Goal: Information Seeking & Learning: Find specific fact

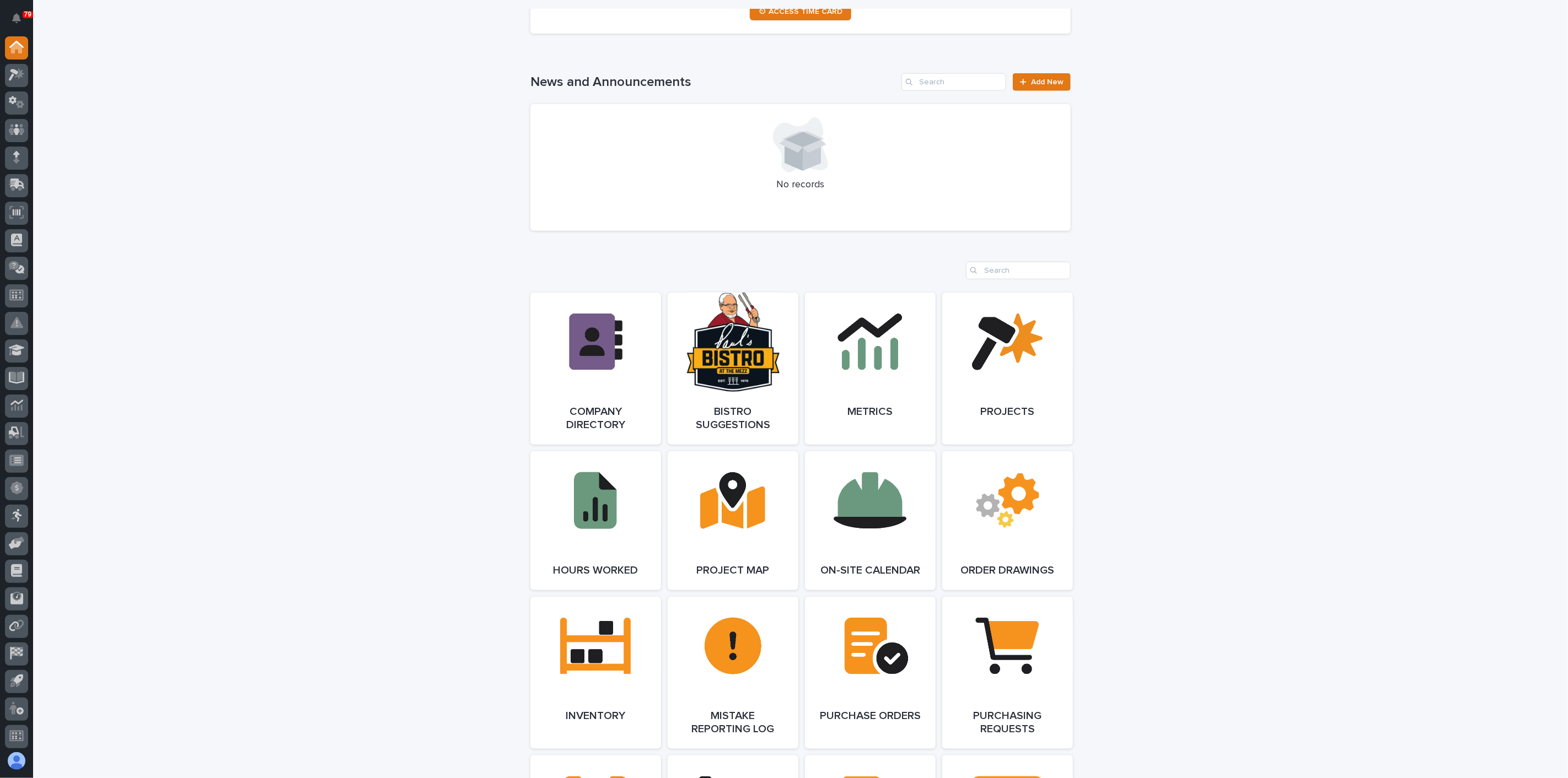
scroll to position [734, 0]
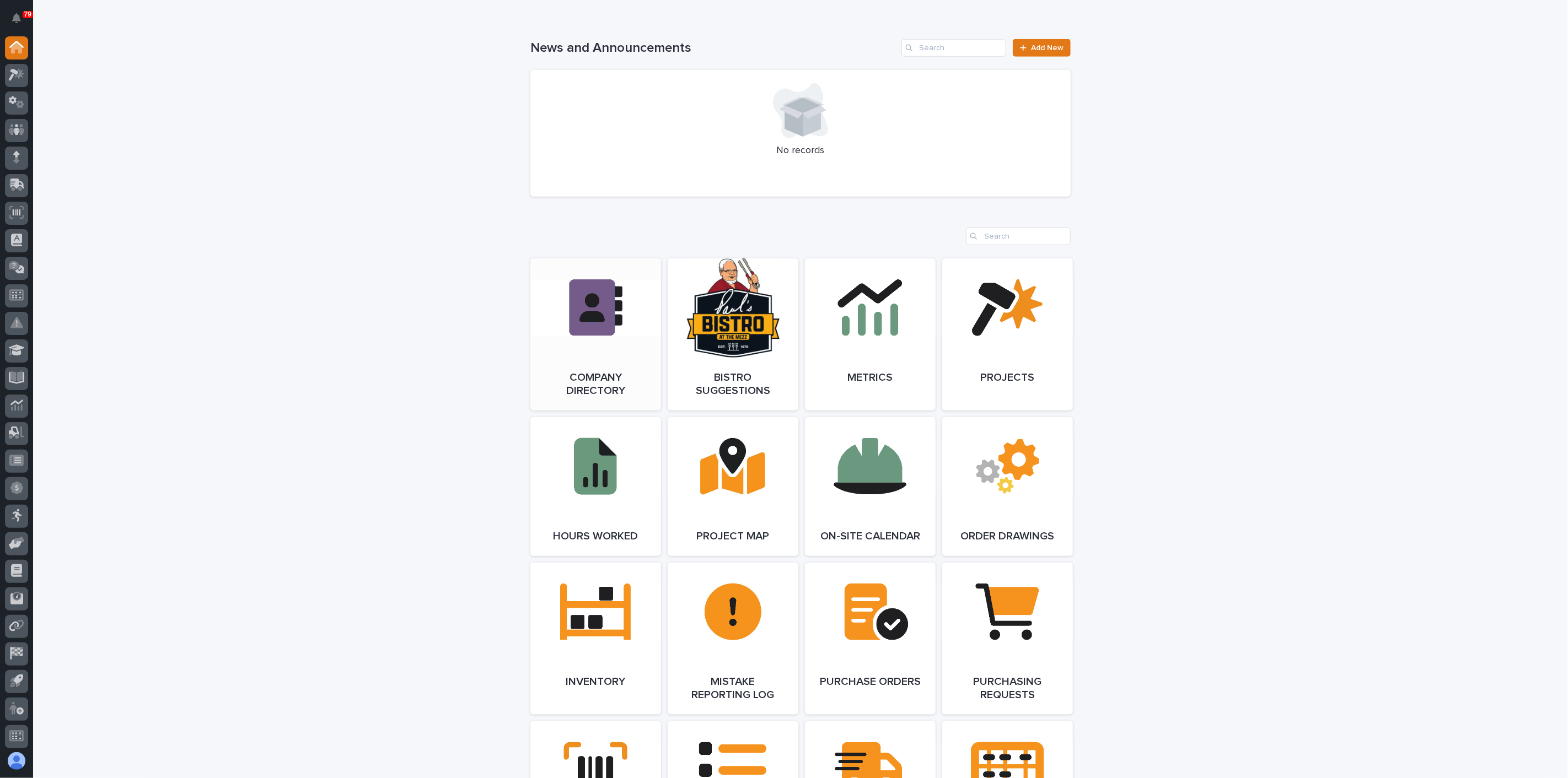
click at [606, 328] on link "Open Link" at bounding box center [595, 334] width 131 height 152
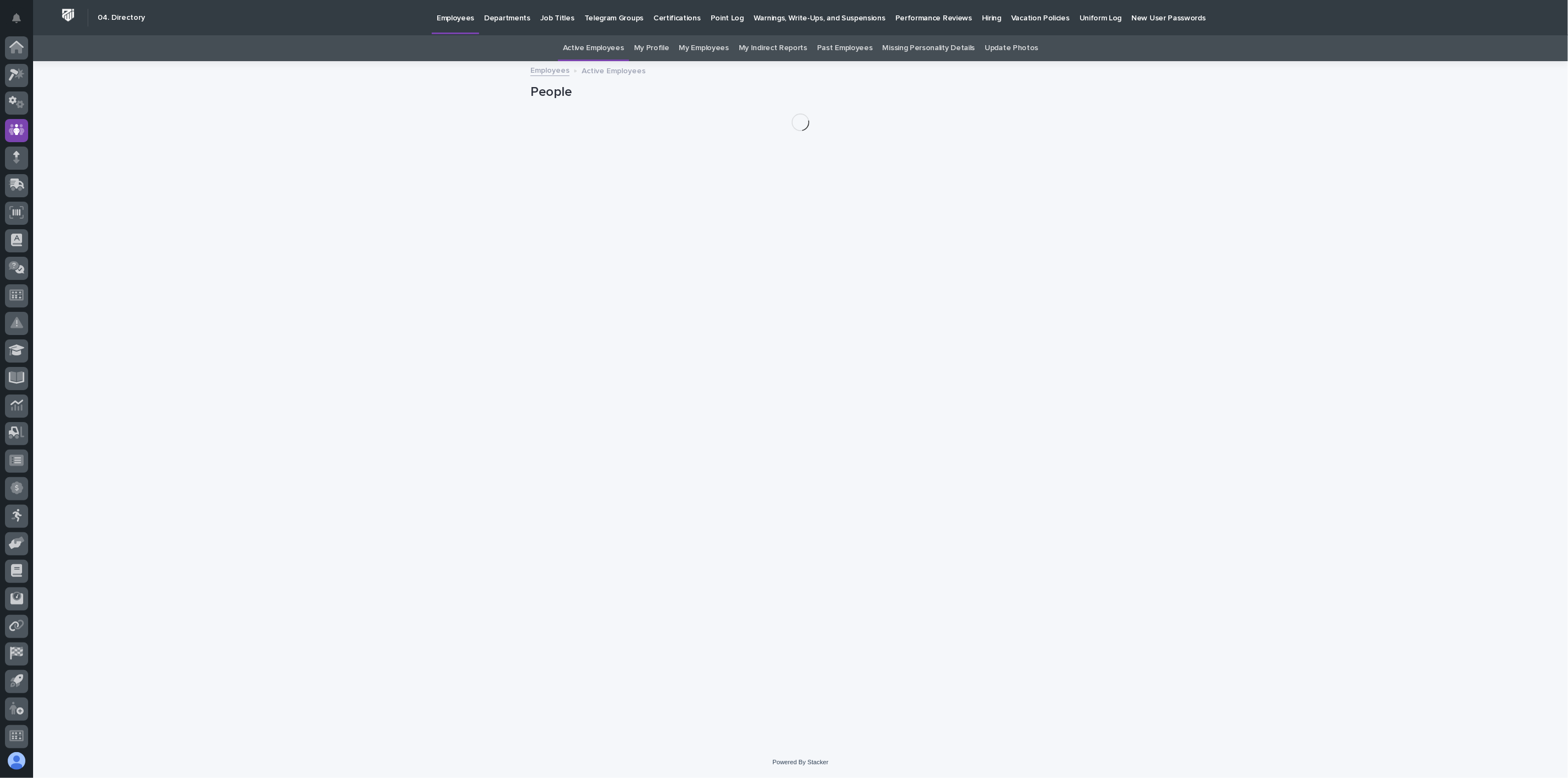
scroll to position [2, 0]
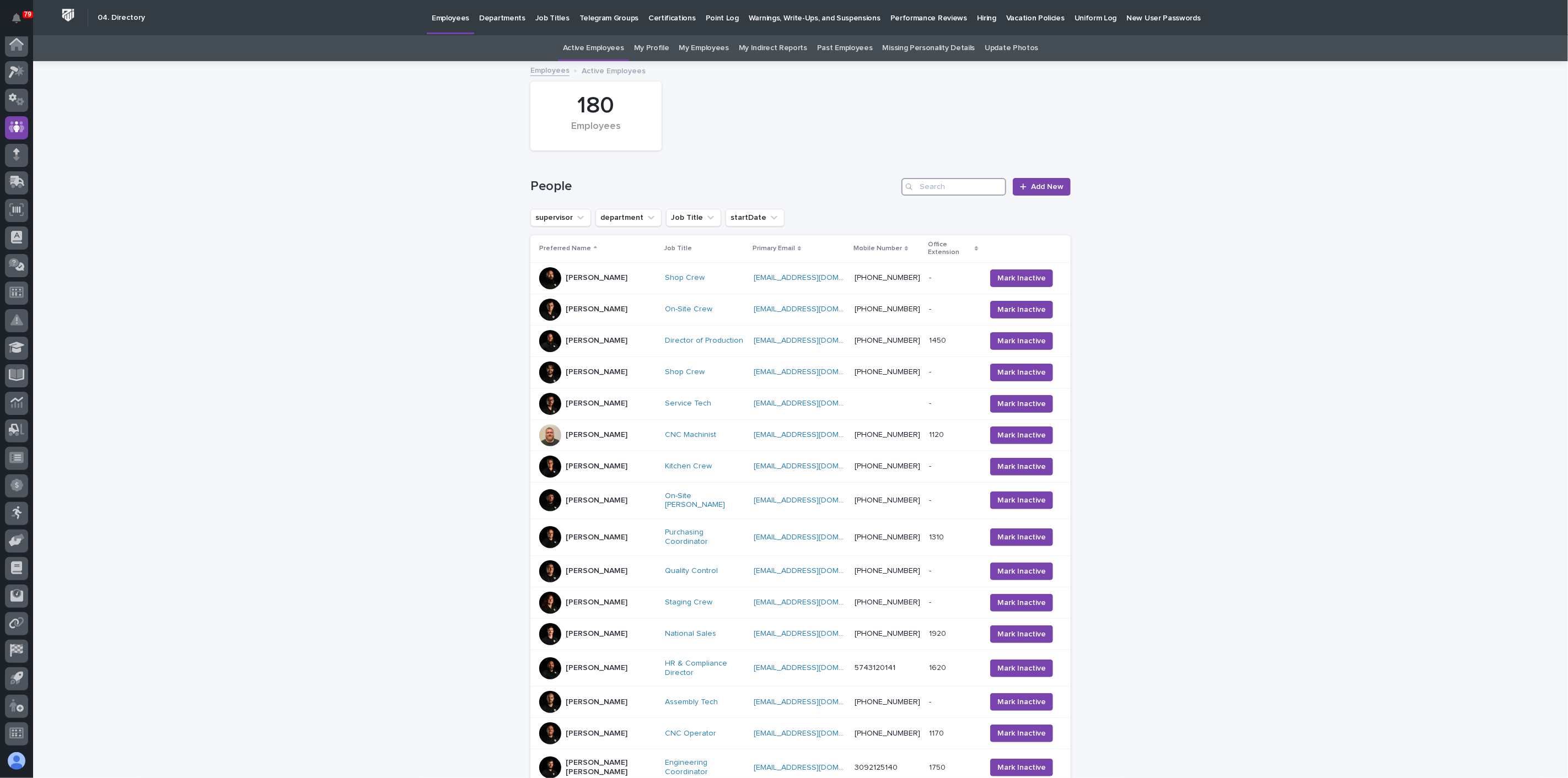
click at [934, 190] on input "Search" at bounding box center [953, 186] width 104 height 17
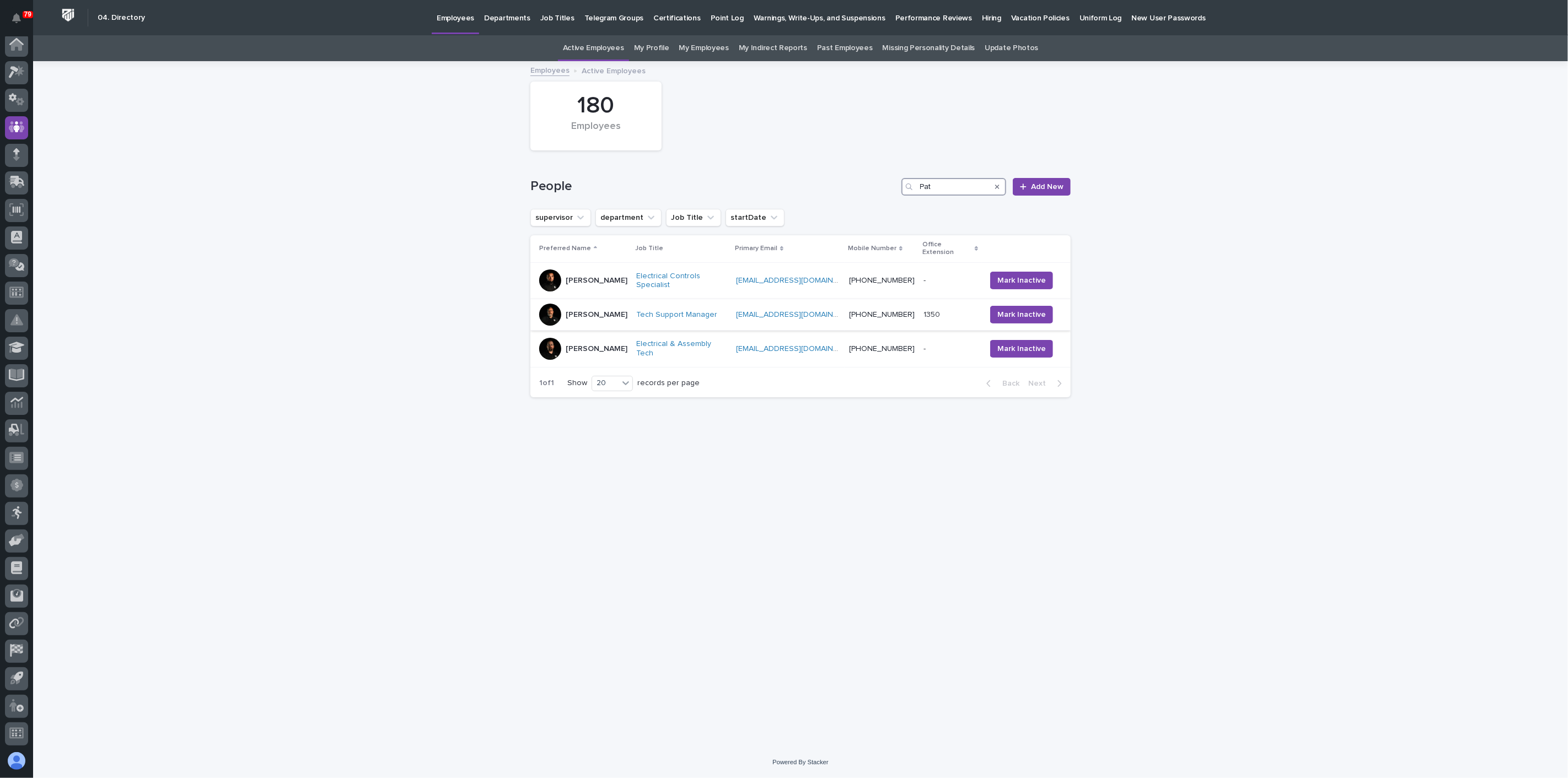
type input "Pat"
click at [612, 304] on div "Pat Kelley" at bounding box center [583, 315] width 88 height 22
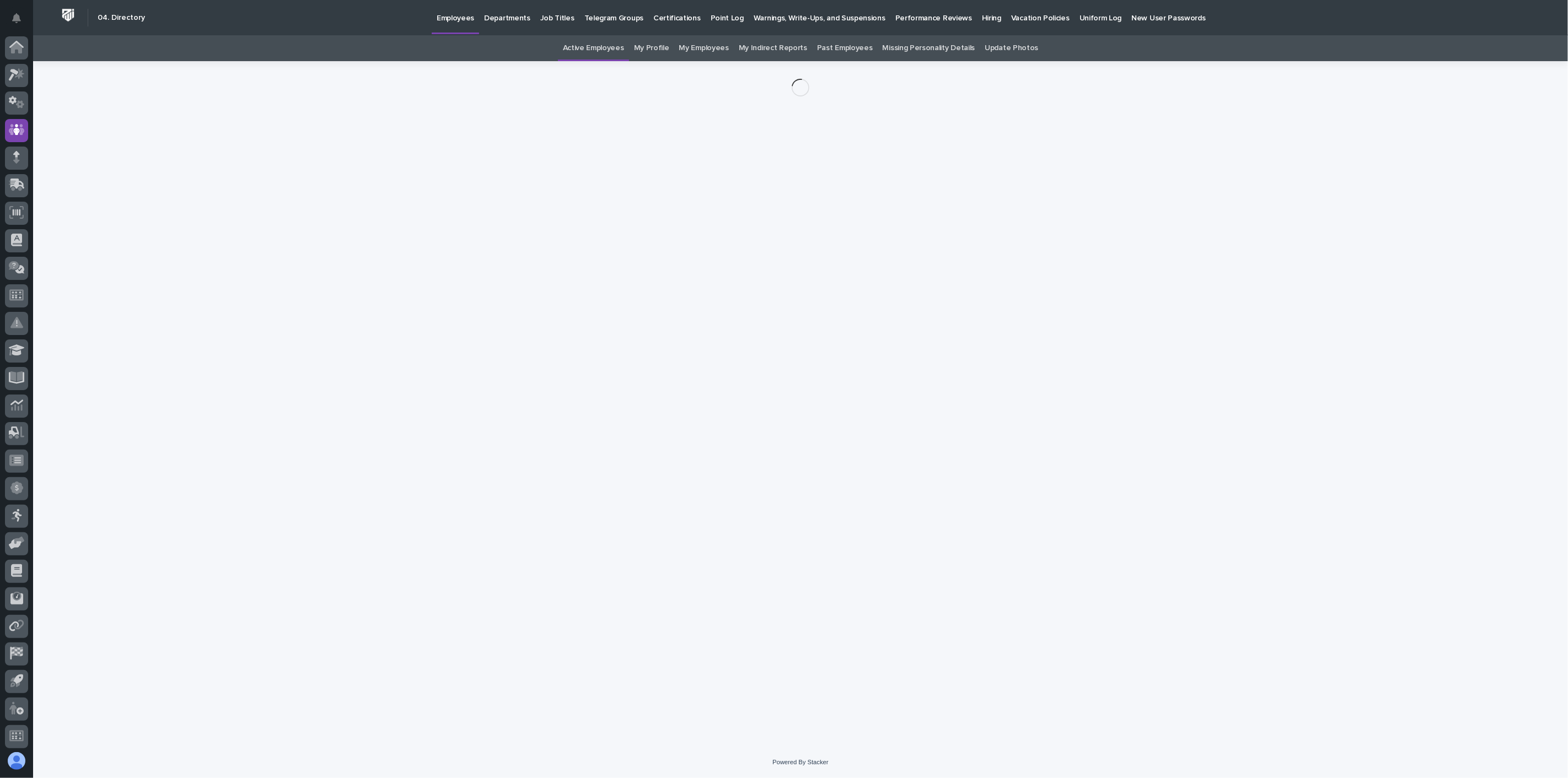
scroll to position [2, 0]
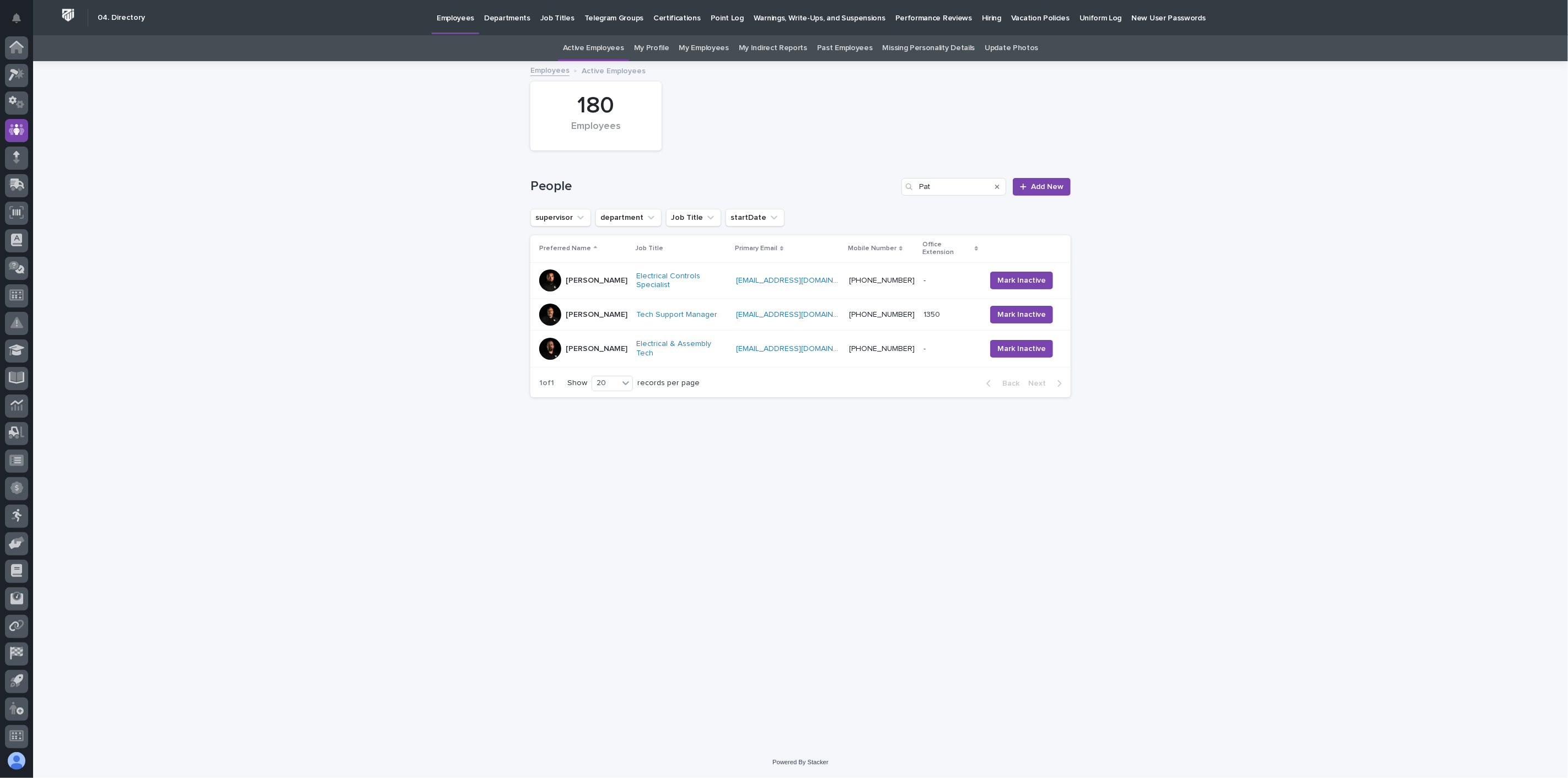
scroll to position [2, 0]
drag, startPoint x: 949, startPoint y: 185, endPoint x: 912, endPoint y: 185, distance: 37.0
click at [912, 185] on div "Pat" at bounding box center [953, 186] width 104 height 17
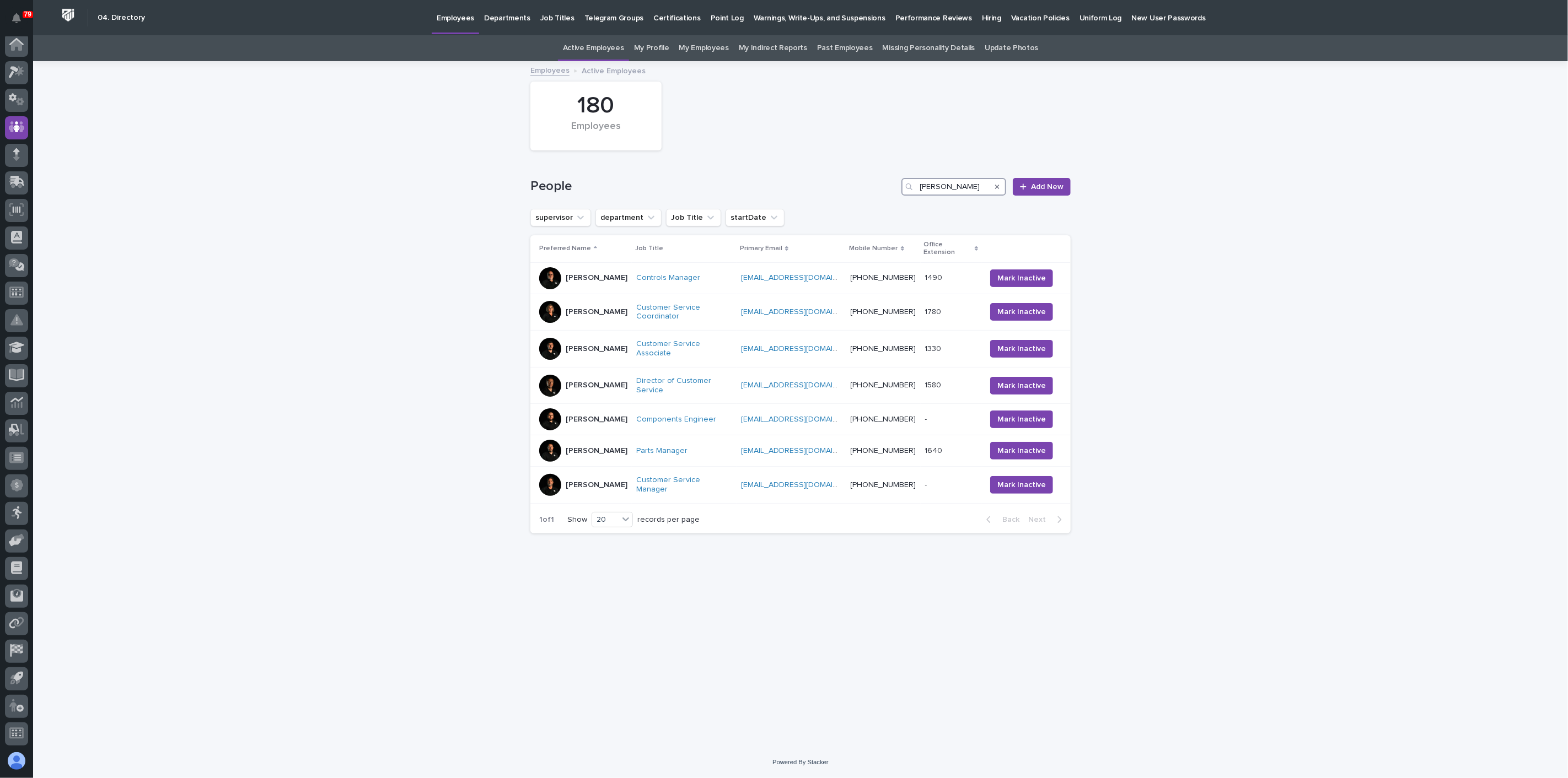
drag, startPoint x: 962, startPoint y: 185, endPoint x: 922, endPoint y: 184, distance: 40.0
click at [922, 184] on input "Josh" at bounding box center [953, 186] width 104 height 17
type input "Todd"
